Goal: Transaction & Acquisition: Purchase product/service

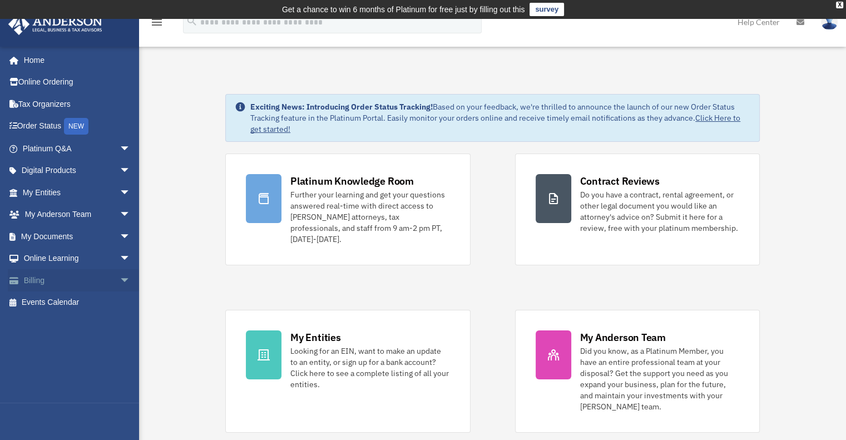
click at [62, 274] on link "Billing arrow_drop_down" at bounding box center [78, 280] width 140 height 22
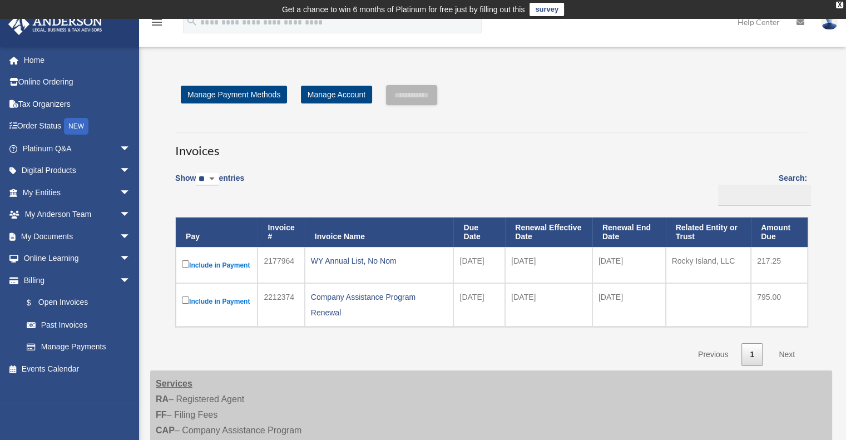
scroll to position [56, 0]
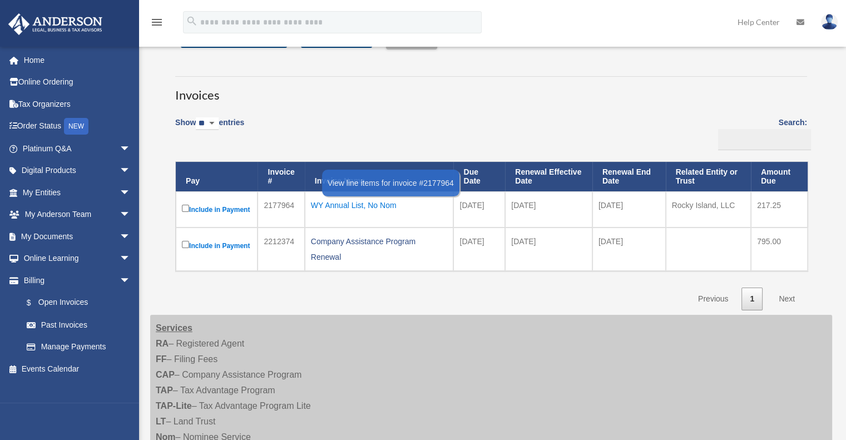
click at [338, 205] on div "WY Annual List, No Nom" at bounding box center [379, 206] width 137 height 16
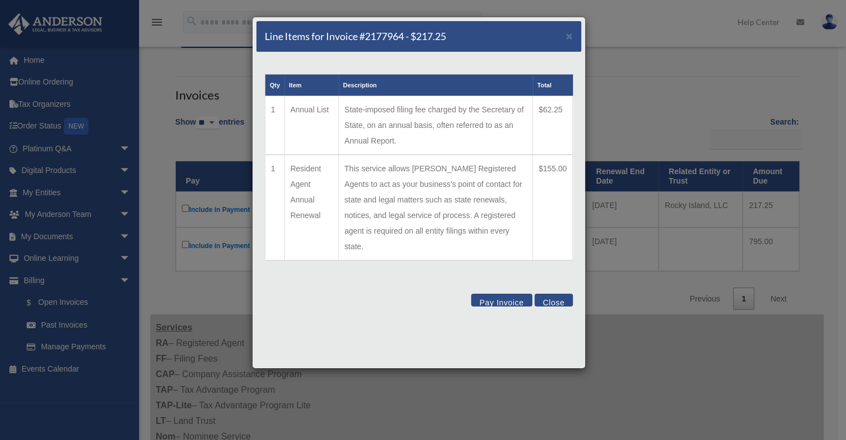
click at [487, 294] on button "Pay Invoice" at bounding box center [501, 300] width 61 height 13
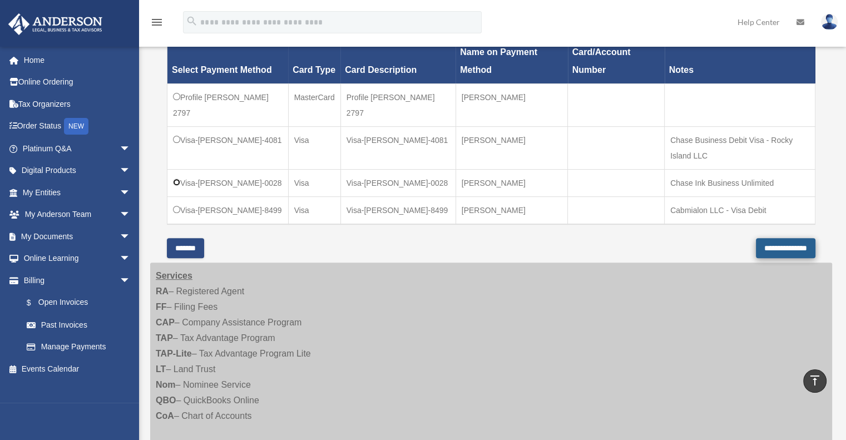
scroll to position [334, 0]
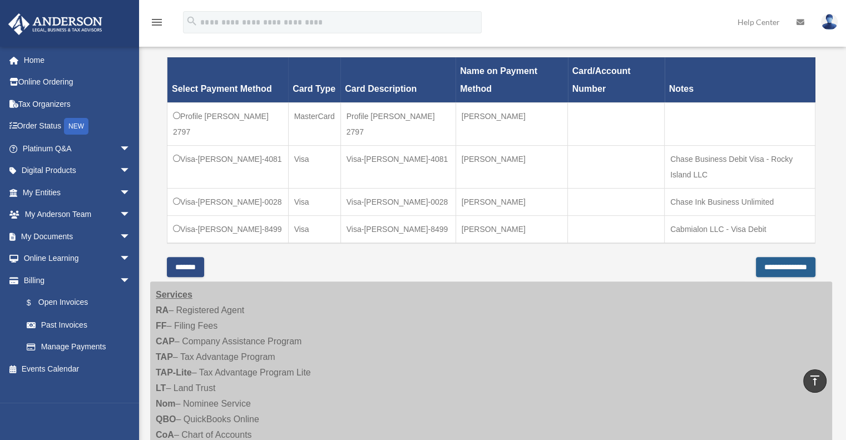
click at [779, 262] on input "**********" at bounding box center [786, 267] width 60 height 20
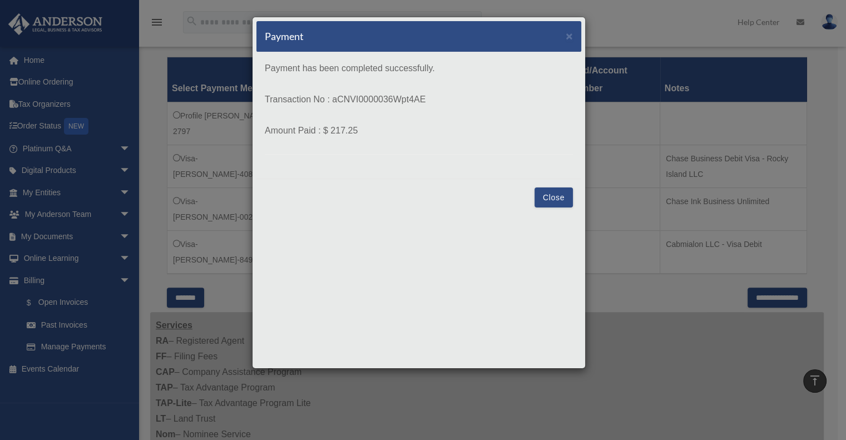
click at [554, 201] on button "Close" at bounding box center [554, 197] width 38 height 20
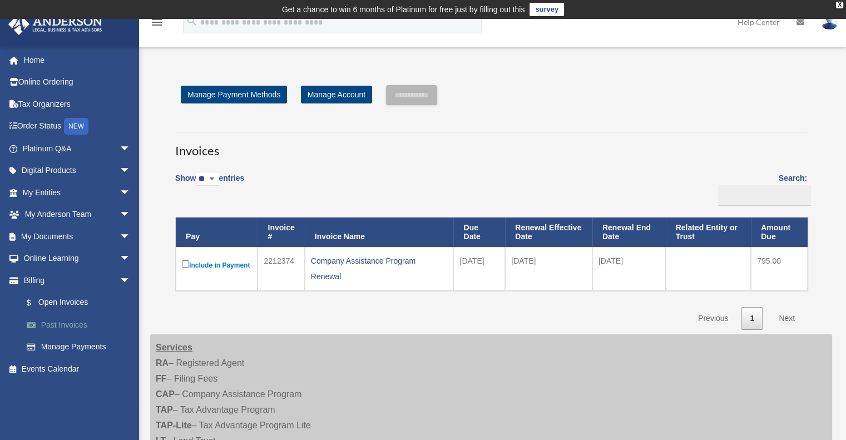
click at [61, 323] on link "Past Invoices" at bounding box center [82, 325] width 132 height 22
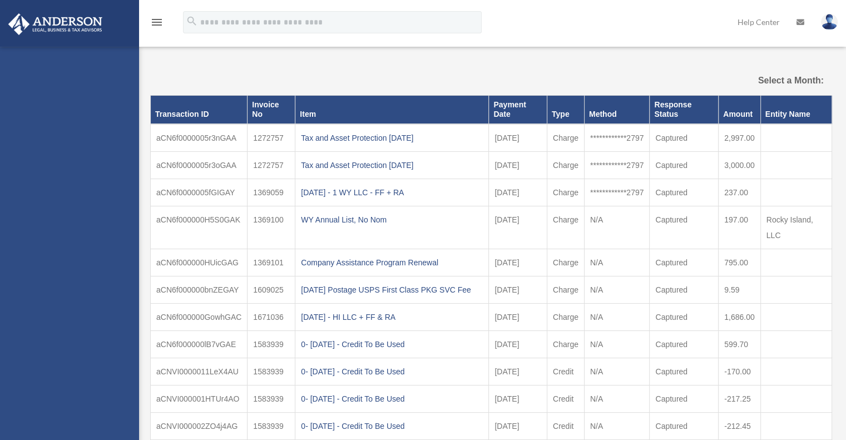
select select
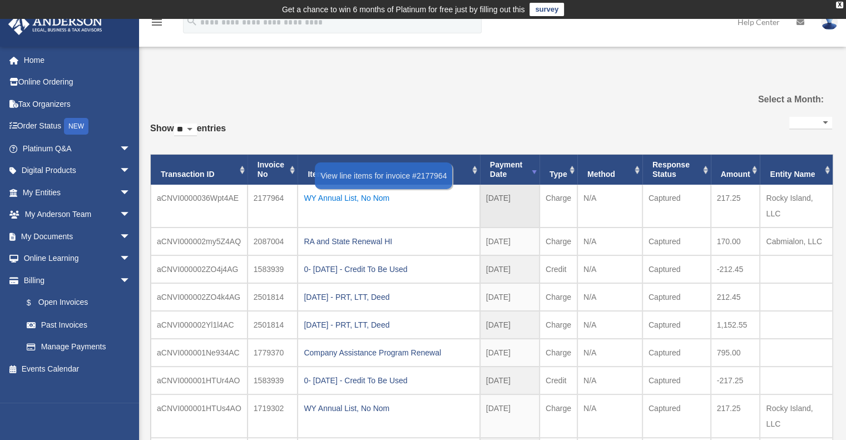
click at [329, 198] on div "WY Annual List, No Nom" at bounding box center [389, 198] width 170 height 16
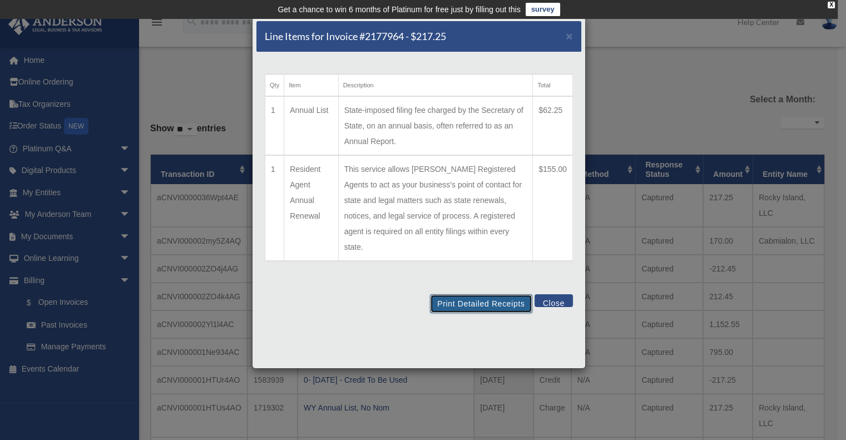
click at [470, 294] on button "Print Detailed Receipts" at bounding box center [481, 303] width 102 height 19
click at [475, 294] on button "Print Detailed Receipts" at bounding box center [481, 303] width 102 height 19
click at [557, 294] on button "Close" at bounding box center [554, 300] width 38 height 13
